Goal: Transaction & Acquisition: Purchase product/service

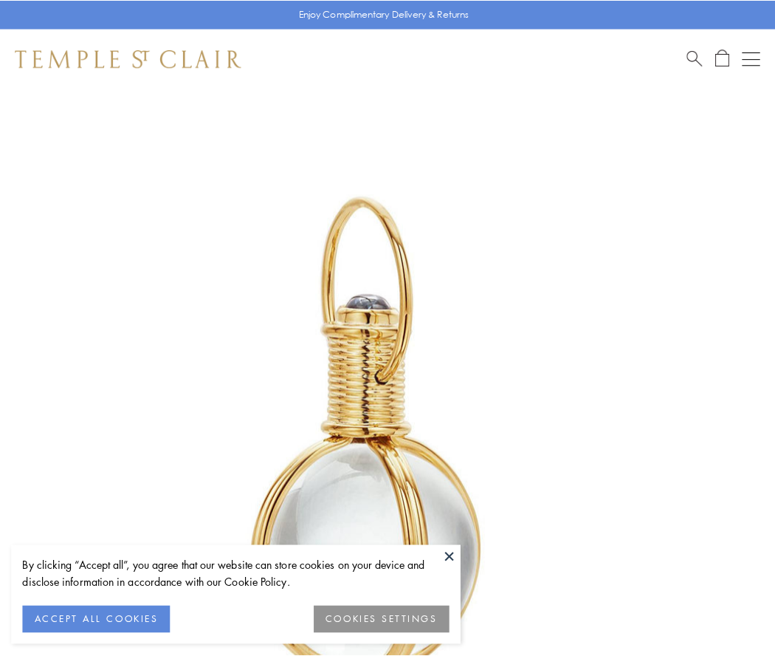
scroll to position [385, 0]
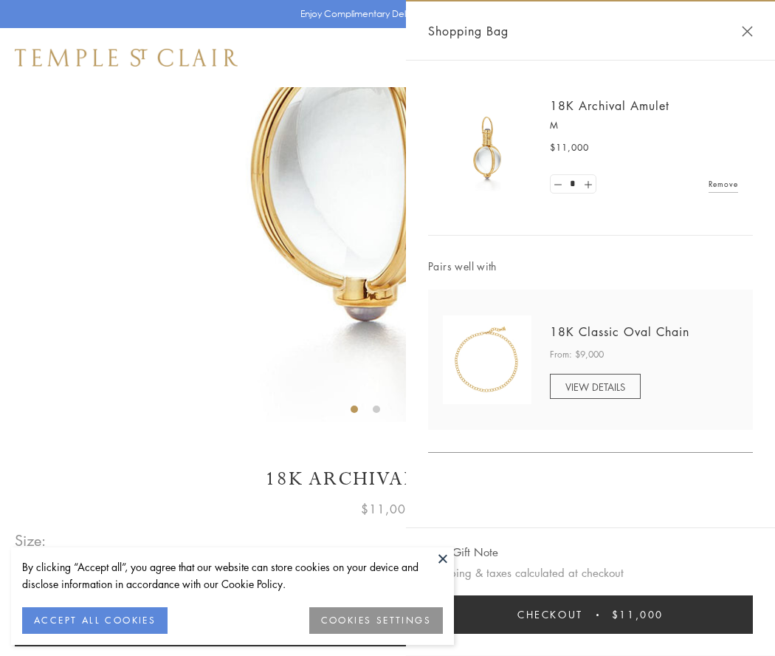
click at [591, 614] on button "Checkout $11,000" at bounding box center [590, 614] width 325 height 38
